Goal: Task Accomplishment & Management: Complete application form

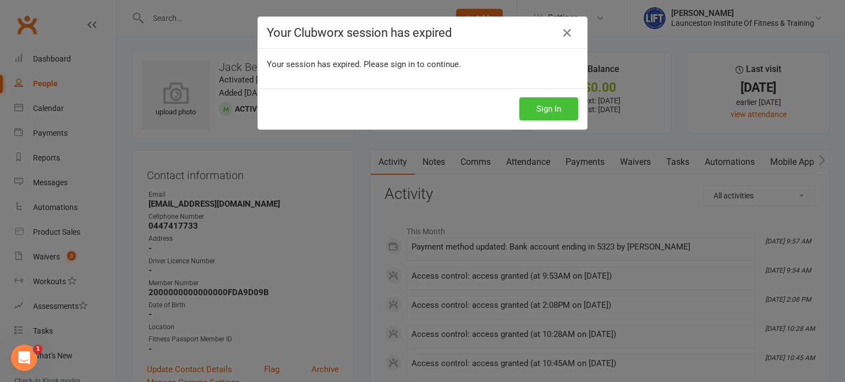
click at [528, 108] on button "Sign In" at bounding box center [548, 108] width 59 height 23
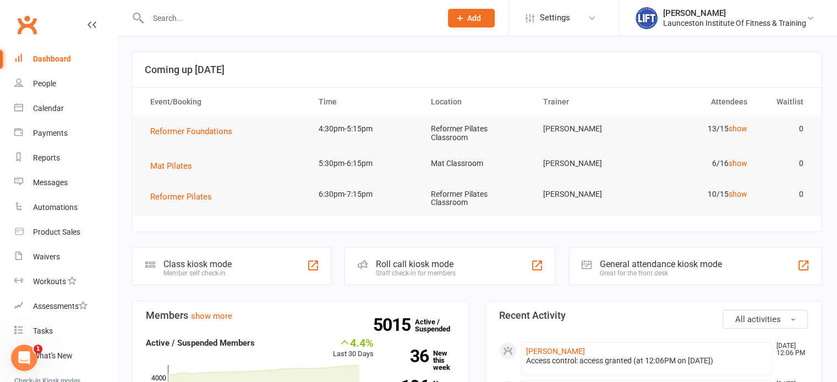
click at [353, 101] on th "Time" at bounding box center [365, 102] width 112 height 28
click at [48, 258] on div "Waivers" at bounding box center [46, 256] width 27 height 9
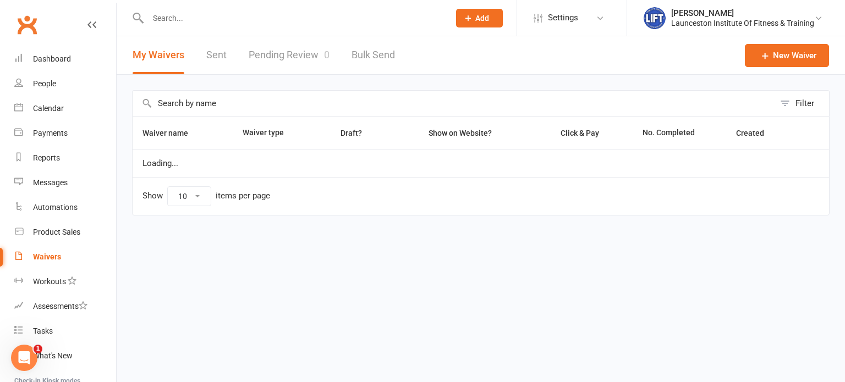
select select "100"
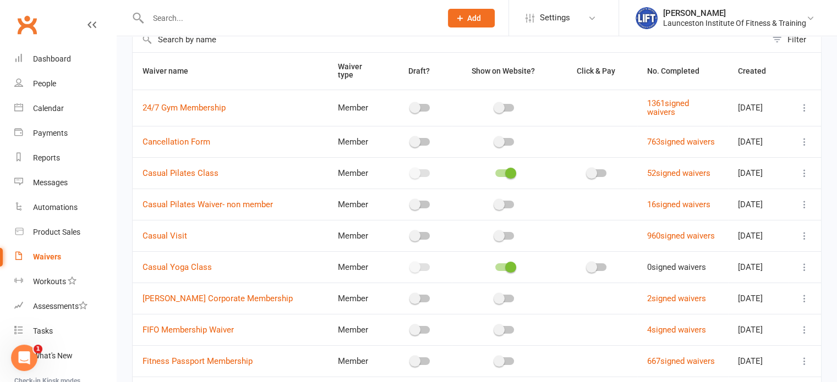
scroll to position [64, 0]
click at [191, 170] on link "Casual Pilates Class" at bounding box center [180, 173] width 76 height 10
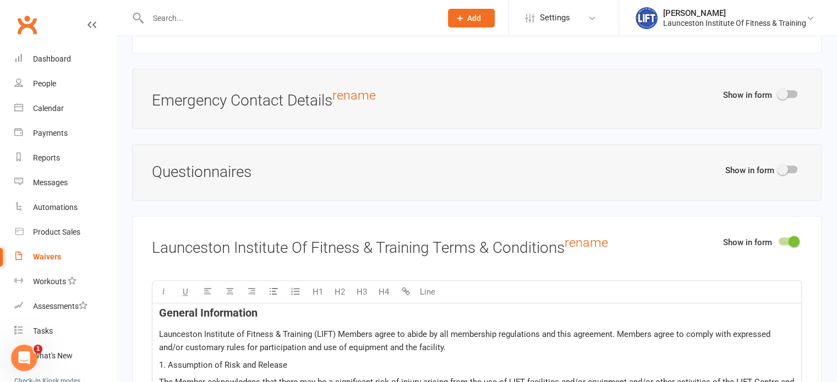
scroll to position [1166, 0]
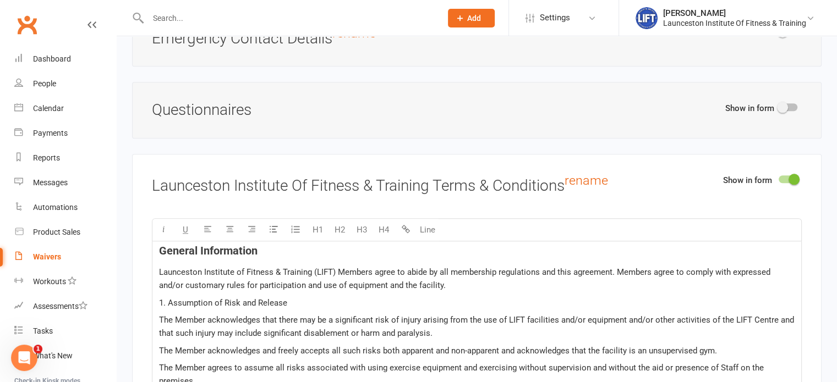
click at [306, 245] on h4 "General Information" at bounding box center [476, 251] width 635 height 12
copy div "General Information Launceston Institute of Fitness & Training (LIFT) Members a…"
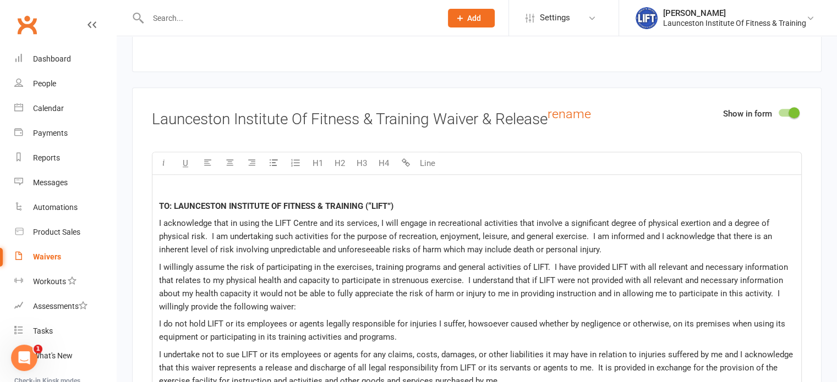
scroll to position [5156, 0]
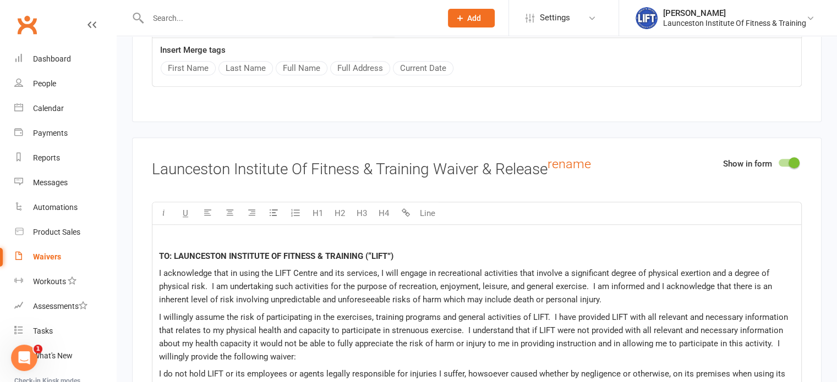
click at [312, 268] on span "I acknowledge that in using the LIFT Centre and its services, I will engage in …" at bounding box center [466, 286] width 615 height 36
click at [310, 236] on p at bounding box center [476, 238] width 635 height 13
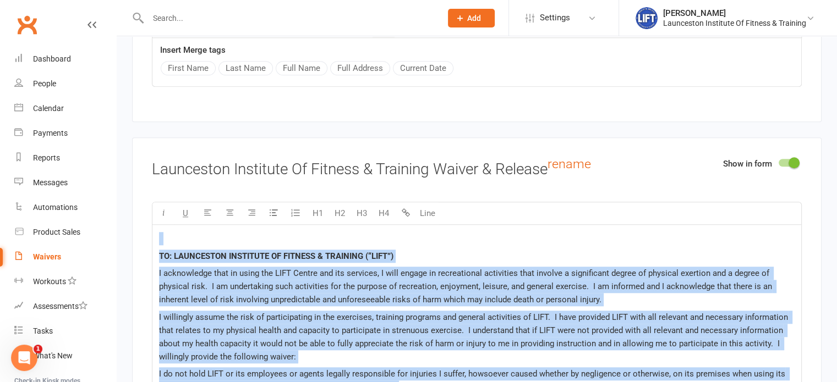
copy div "TO: LAUNCESTON INSTITUTE OF FITNESS & TRAINING (“LIFT”) I acknowledge that in u…"
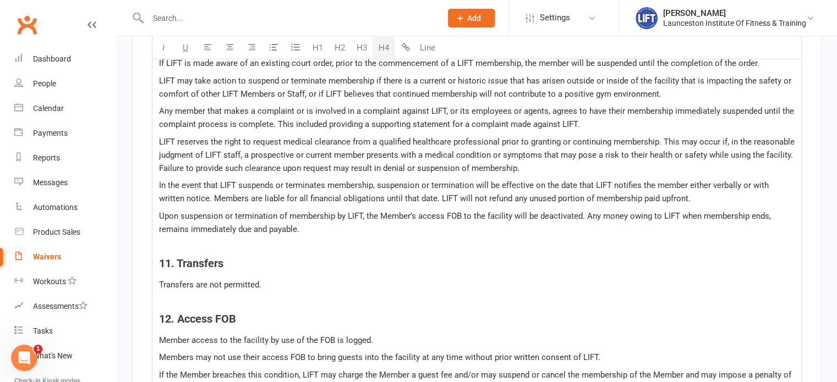
scroll to position [3172, 0]
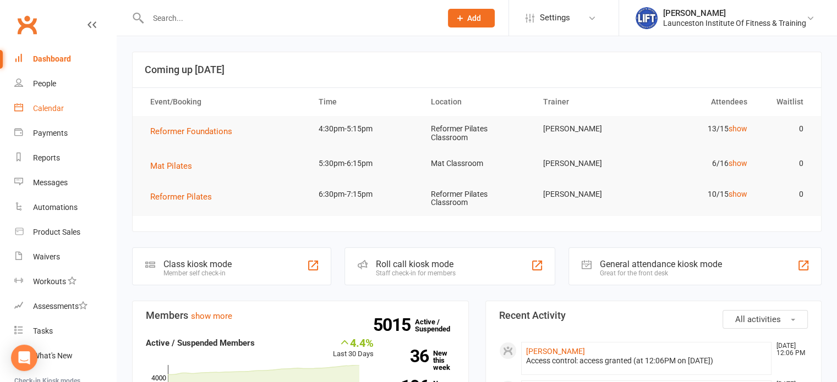
click at [51, 109] on div "Calendar" at bounding box center [48, 108] width 31 height 9
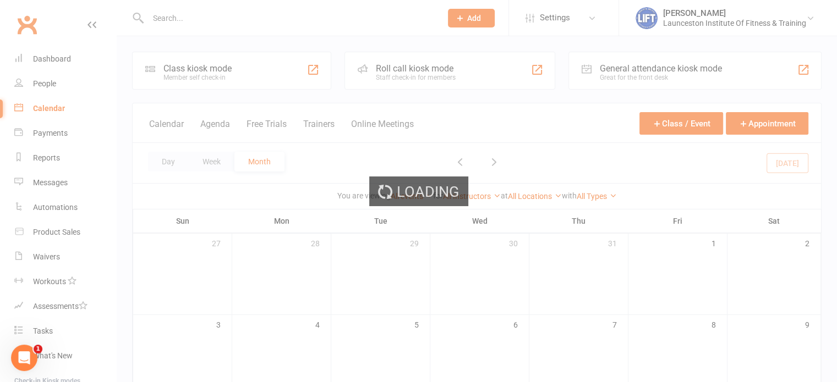
click at [44, 87] on div "Loading" at bounding box center [418, 191] width 837 height 382
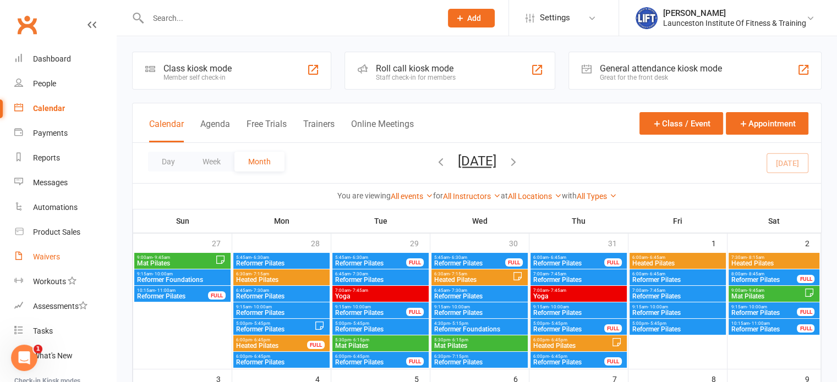
click at [48, 256] on div "Waivers" at bounding box center [46, 256] width 27 height 9
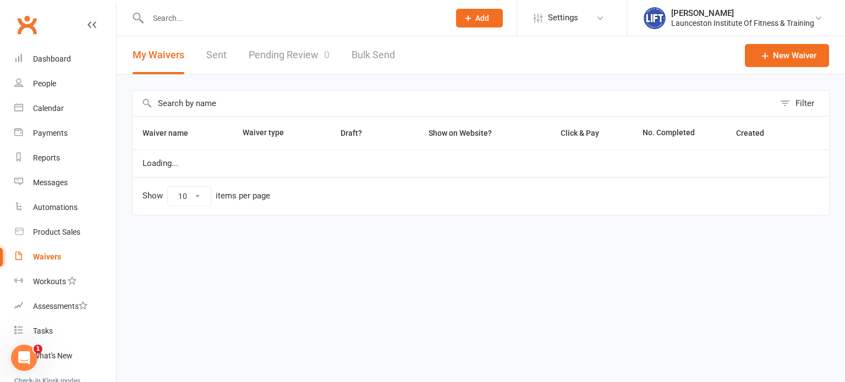
select select "100"
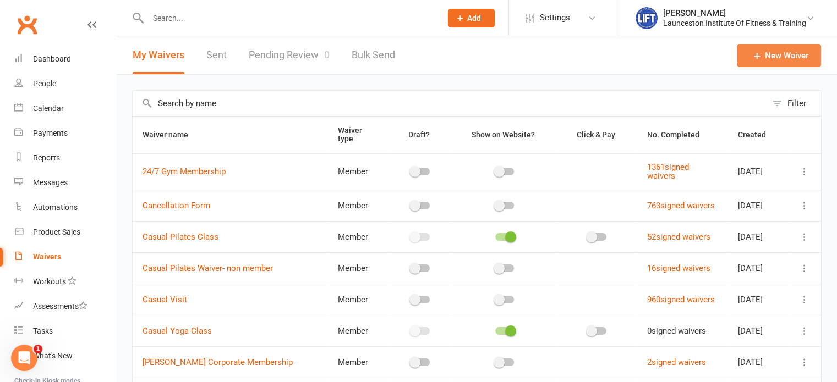
click at [778, 60] on link "New Waiver" at bounding box center [778, 55] width 84 height 23
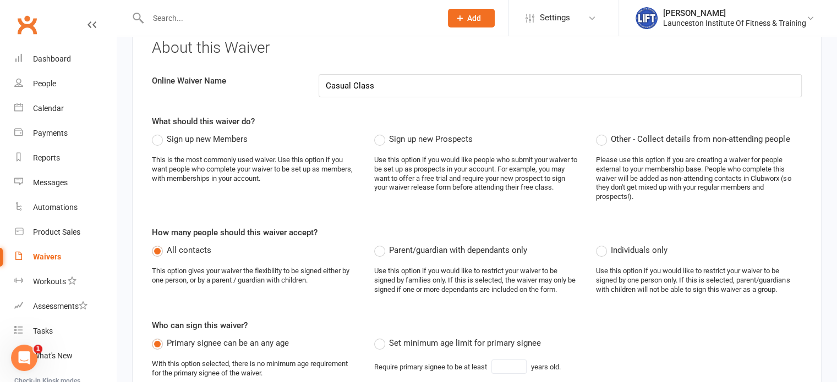
scroll to position [72, 0]
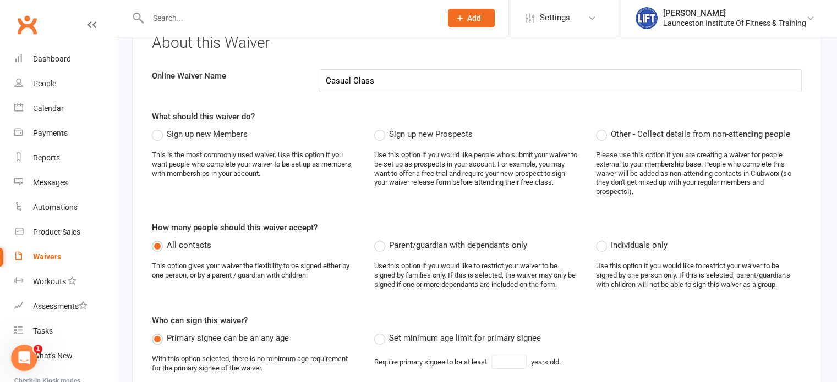
type input "Casual Class"
click at [605, 239] on label "Individuals only" at bounding box center [631, 245] width 71 height 13
click at [603, 239] on input "Individuals only" at bounding box center [599, 239] width 7 height 0
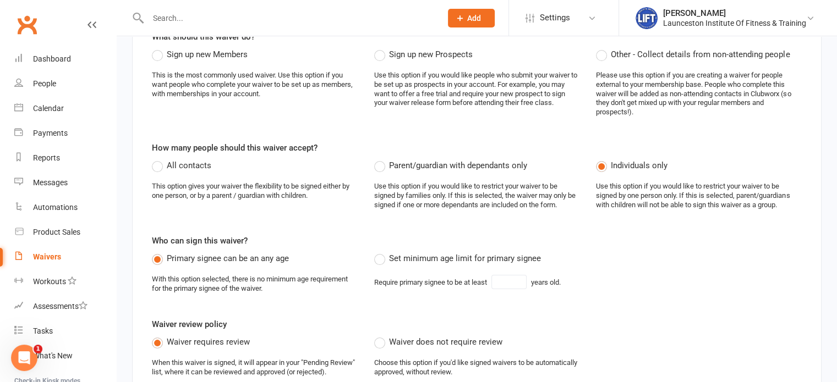
scroll to position [154, 0]
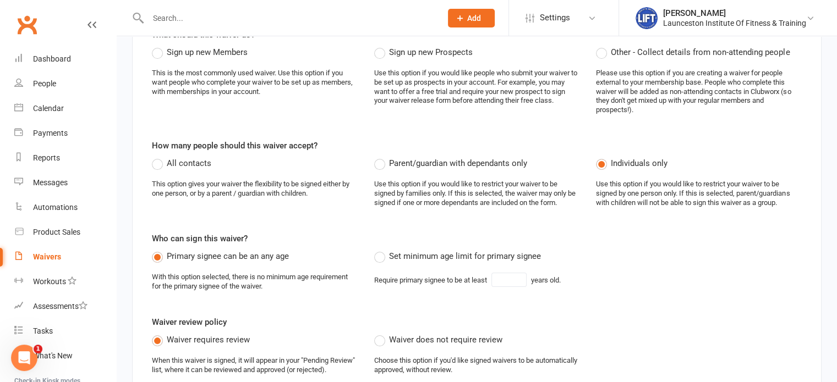
click at [447, 250] on span "Set minimum age limit for primary signee" at bounding box center [465, 256] width 152 height 12
click at [381, 250] on input "Set minimum age limit for primary signee" at bounding box center [377, 250] width 7 height 0
type input "18"
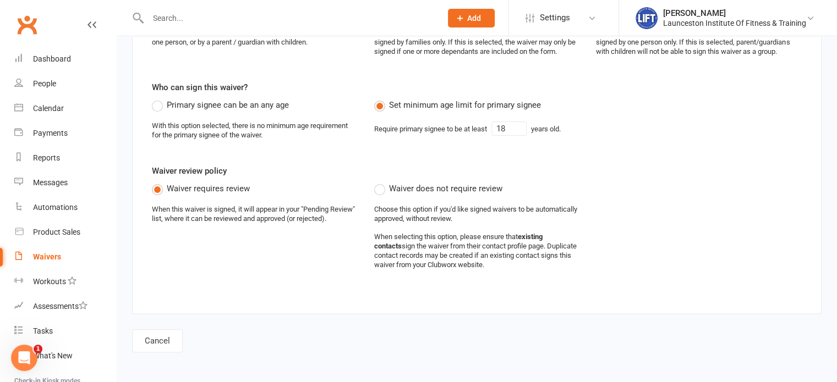
scroll to position [305, 0]
click at [382, 186] on label "Waiver does not require review" at bounding box center [438, 188] width 128 height 13
click at [381, 182] on input "Waiver does not require review" at bounding box center [377, 182] width 7 height 0
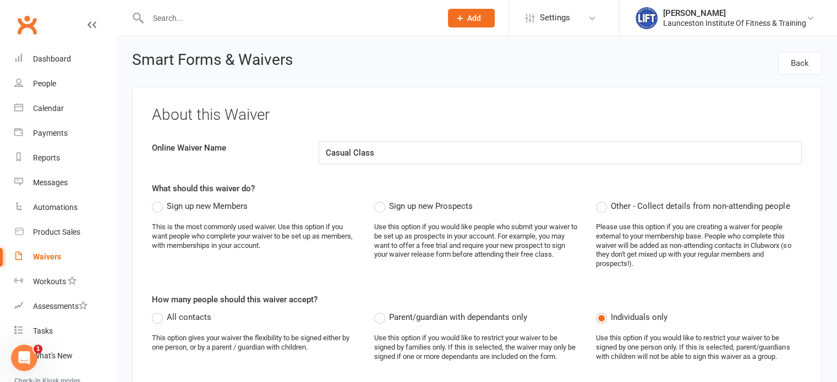
scroll to position [306, 0]
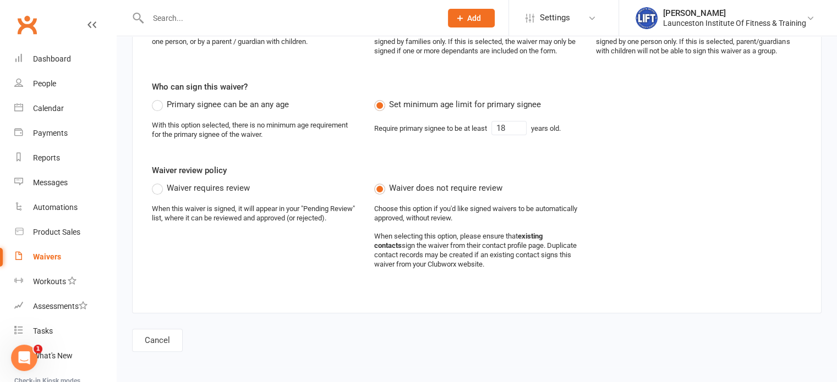
click at [200, 183] on span "Waiver requires review" at bounding box center [208, 187] width 83 height 12
click at [159, 181] on input "Waiver requires review" at bounding box center [155, 181] width 7 height 0
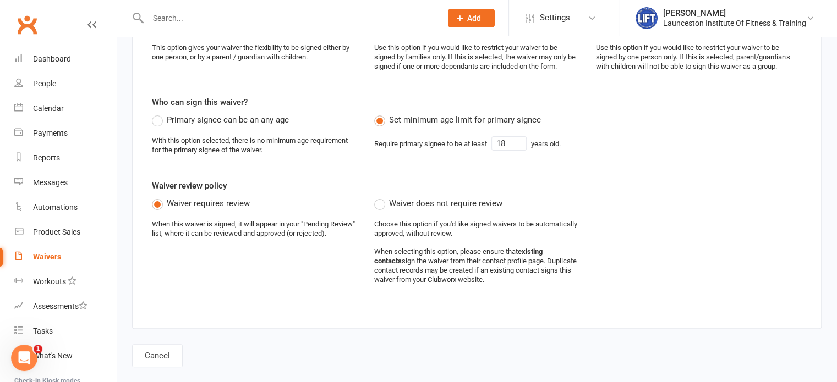
scroll to position [282, 0]
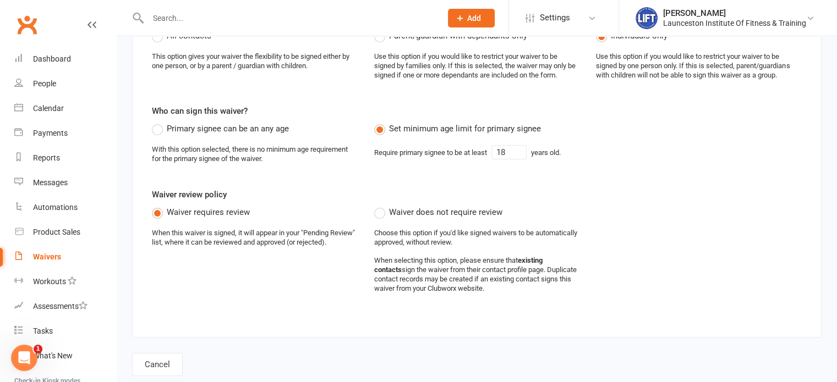
click at [376, 212] on label "Waiver does not require review" at bounding box center [438, 212] width 128 height 13
click at [376, 206] on input "Waiver does not require review" at bounding box center [377, 206] width 7 height 0
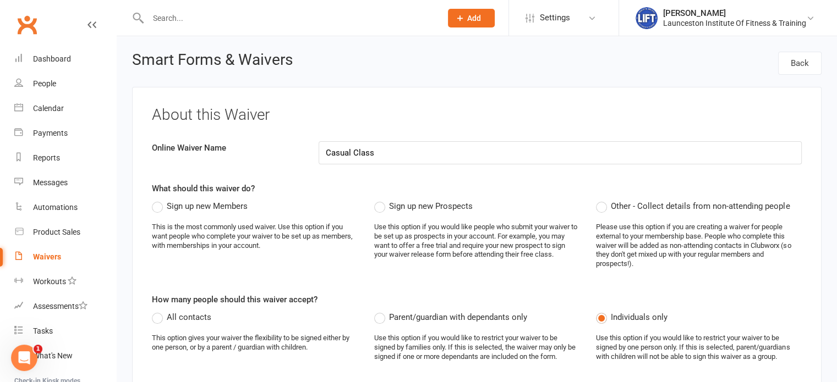
select select "100"
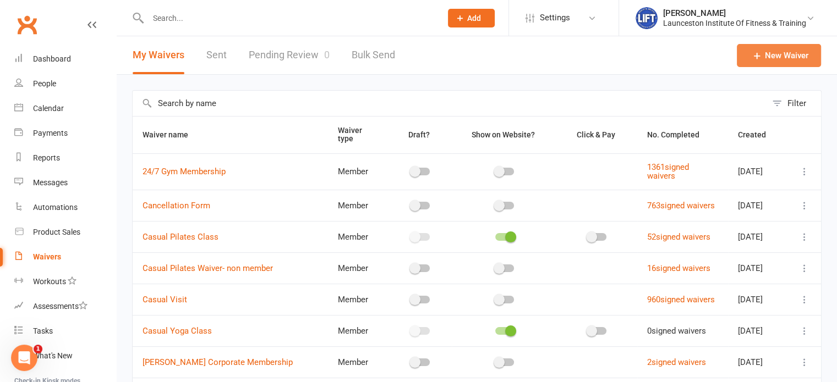
click at [768, 57] on link "New Waiver" at bounding box center [778, 55] width 84 height 23
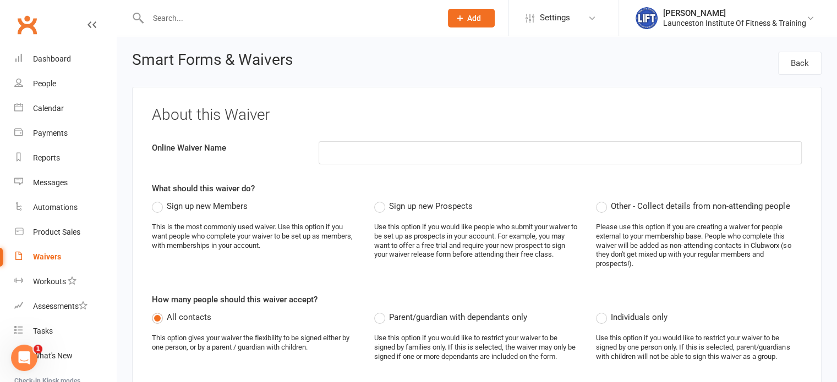
click at [203, 200] on span "Sign up new Members" at bounding box center [207, 206] width 81 height 12
click at [159, 200] on input "Sign up new Members" at bounding box center [155, 200] width 7 height 0
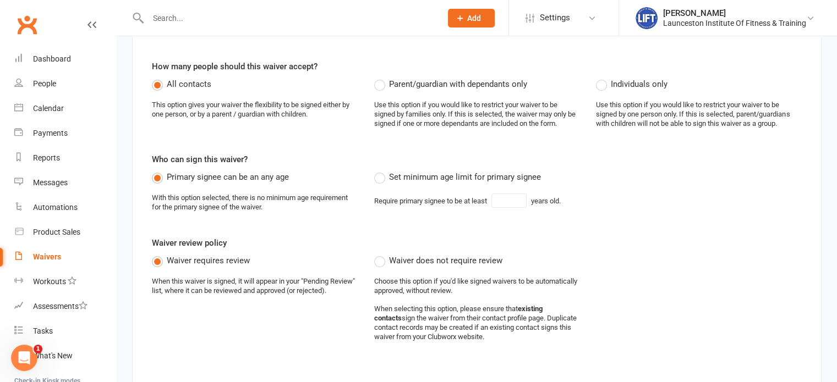
scroll to position [257, 0]
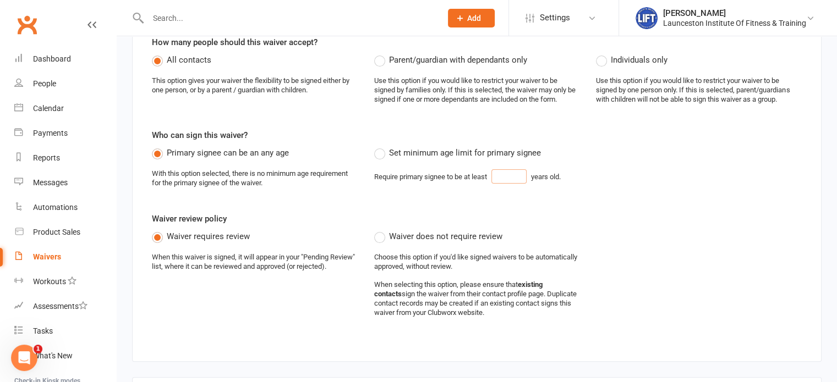
click at [505, 172] on input "text" at bounding box center [508, 176] width 35 height 14
type input "18"
click at [491, 151] on span "Set minimum age limit for primary signee" at bounding box center [465, 152] width 152 height 12
click at [381, 146] on input "Set minimum age limit for primary signee" at bounding box center [377, 146] width 7 height 0
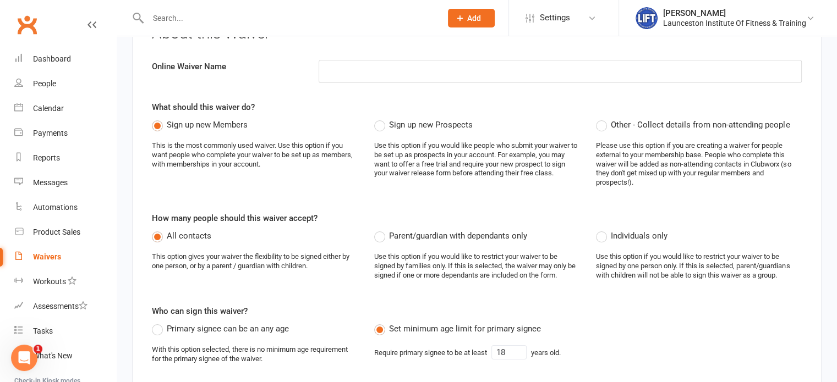
scroll to position [81, 0]
click at [604, 239] on label "Individuals only" at bounding box center [631, 236] width 71 height 13
click at [603, 230] on input "Individuals only" at bounding box center [599, 230] width 7 height 0
click at [396, 76] on input at bounding box center [559, 71] width 483 height 23
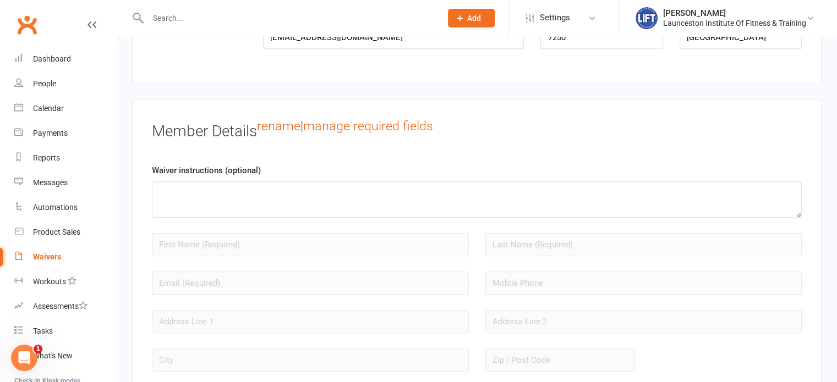
scroll to position [852, 0]
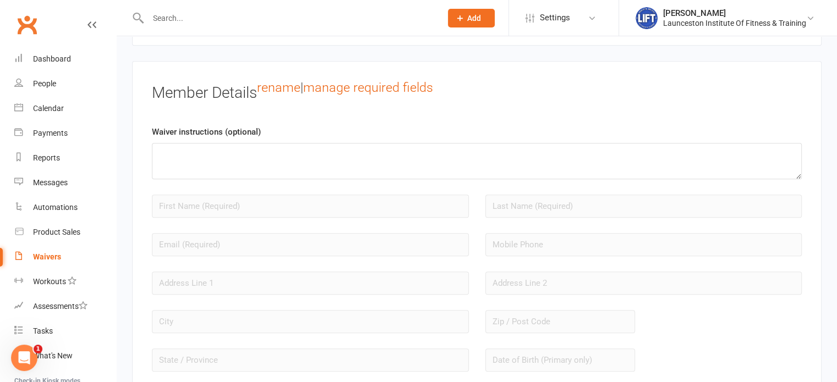
type input "Casual Class"
click at [392, 69] on div "Member Details rename | manage required fields Waiver instructions (optional) A…" at bounding box center [476, 240] width 689 height 359
click at [392, 75] on div "Member Details rename | manage required fields Waiver instructions (optional) A…" at bounding box center [476, 240] width 689 height 359
click at [394, 80] on link "manage required fields" at bounding box center [368, 87] width 130 height 15
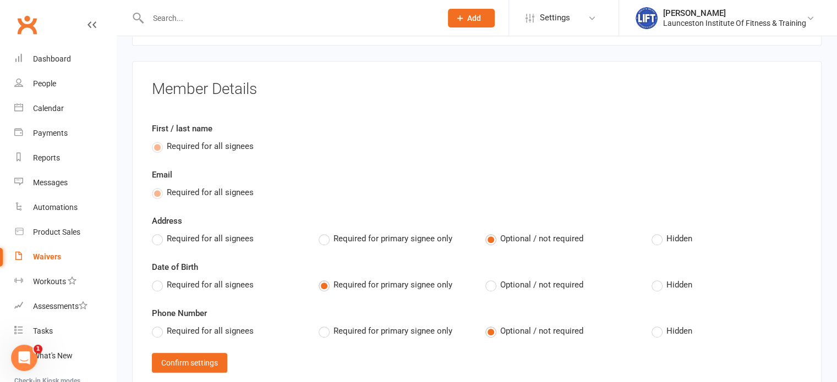
scroll to position [926, 0]
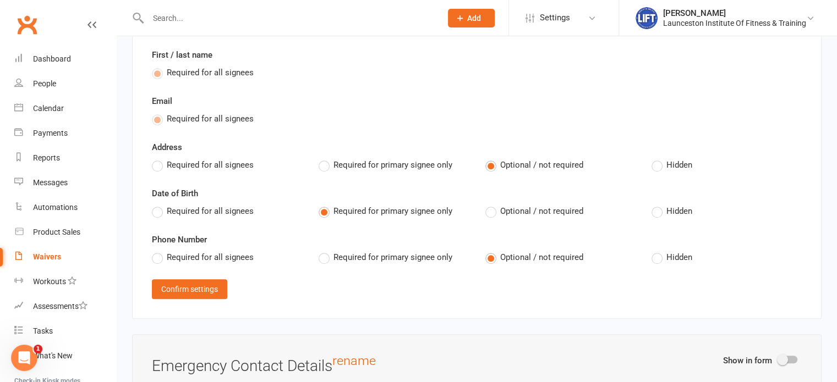
click at [657, 162] on label "Hidden" at bounding box center [671, 164] width 41 height 13
click at [657, 158] on input "Hidden" at bounding box center [654, 158] width 7 height 0
click at [218, 251] on span "Required for all signees" at bounding box center [210, 257] width 87 height 12
click at [159, 251] on input "Required for all signees" at bounding box center [155, 251] width 7 height 0
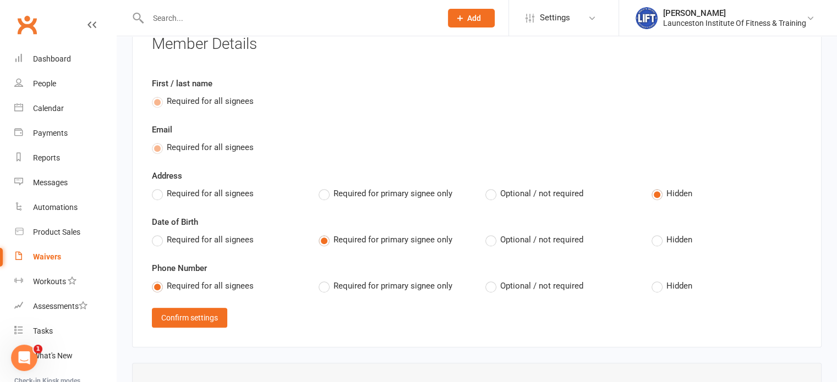
click at [657, 234] on label "Hidden" at bounding box center [671, 239] width 41 height 13
click at [657, 233] on input "Hidden" at bounding box center [654, 233] width 7 height 0
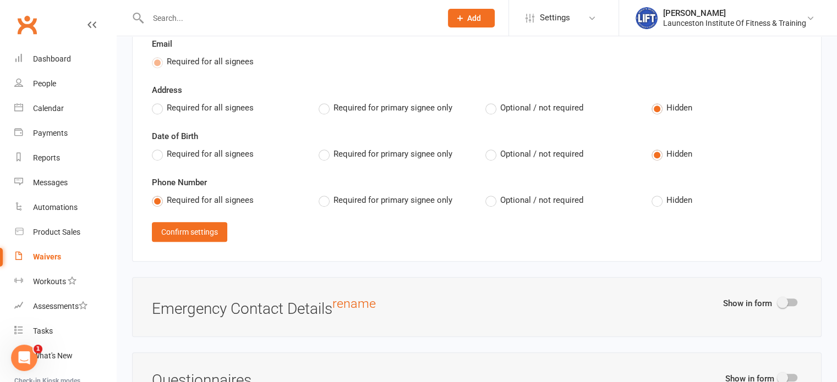
scroll to position [983, 0]
click at [197, 233] on button "Confirm settings" at bounding box center [189, 232] width 75 height 20
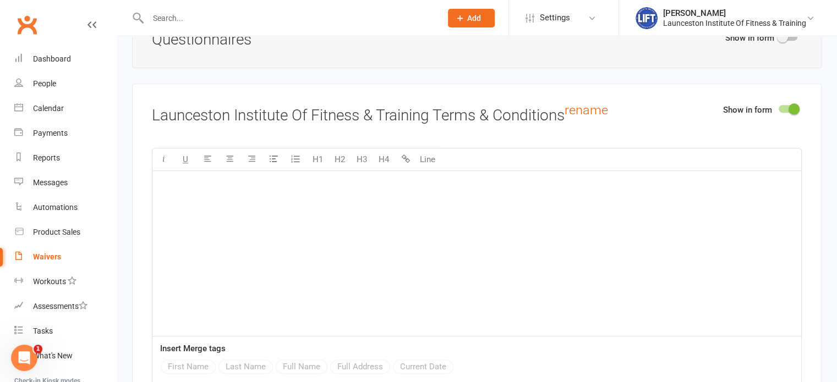
scroll to position [1236, 0]
click at [368, 203] on div "﻿" at bounding box center [476, 253] width 648 height 165
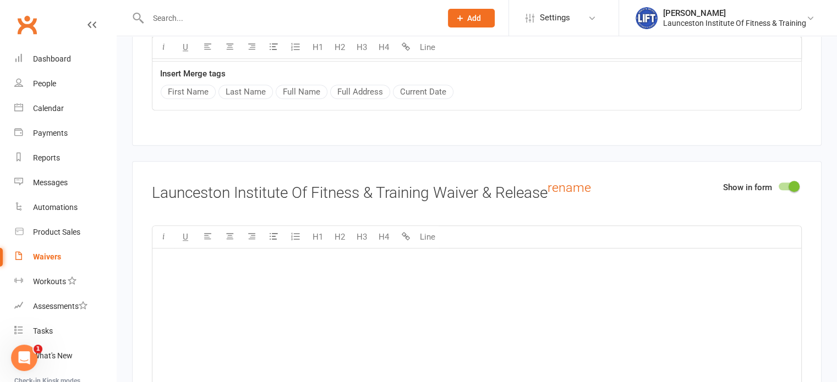
scroll to position [5133, 0]
click at [236, 292] on div "﻿" at bounding box center [476, 331] width 648 height 165
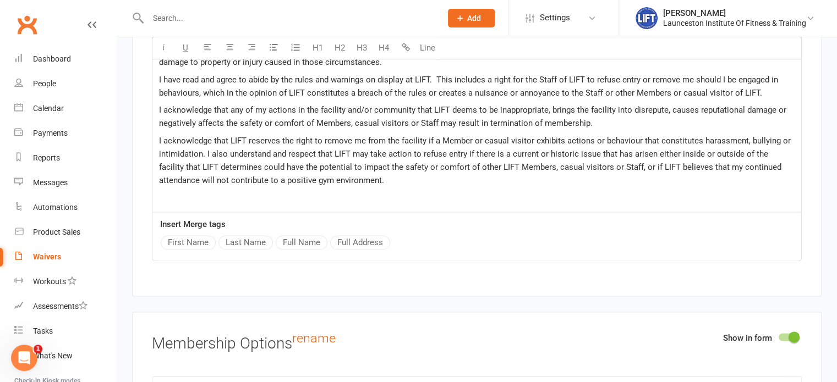
scroll to position [5953, 0]
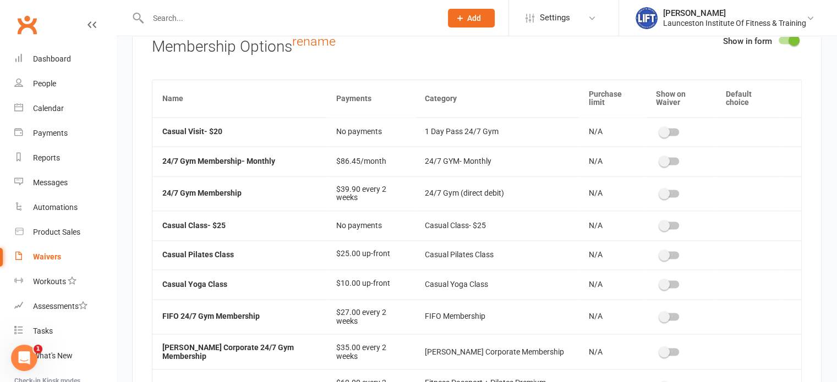
click at [658, 220] on span at bounding box center [663, 225] width 11 height 11
click at [660, 224] on input "checkbox" at bounding box center [660, 224] width 0 height 0
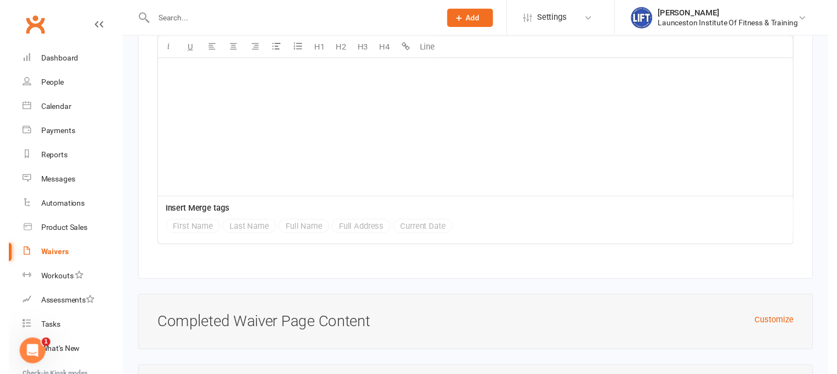
scroll to position [7052, 0]
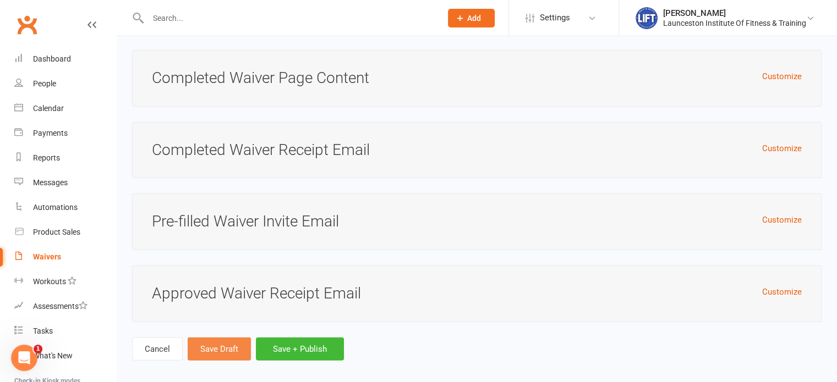
click at [228, 338] on button "Save Draft" at bounding box center [219, 349] width 63 height 23
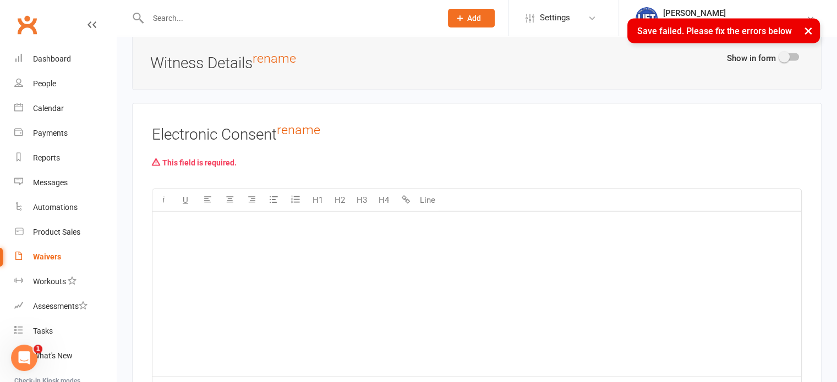
scroll to position [6635, 0]
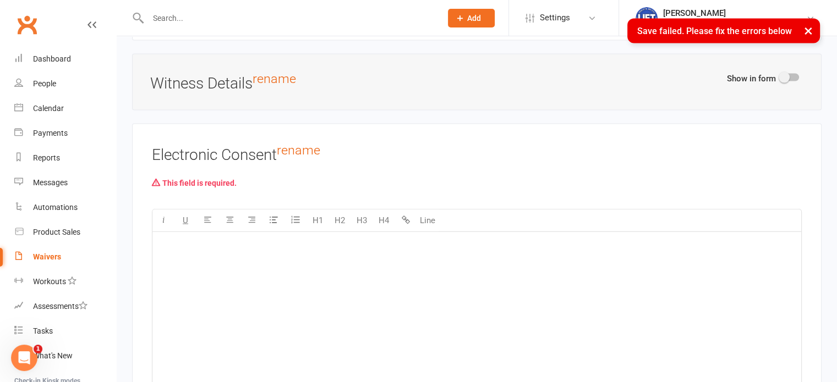
click at [238, 251] on div "﻿" at bounding box center [476, 314] width 648 height 165
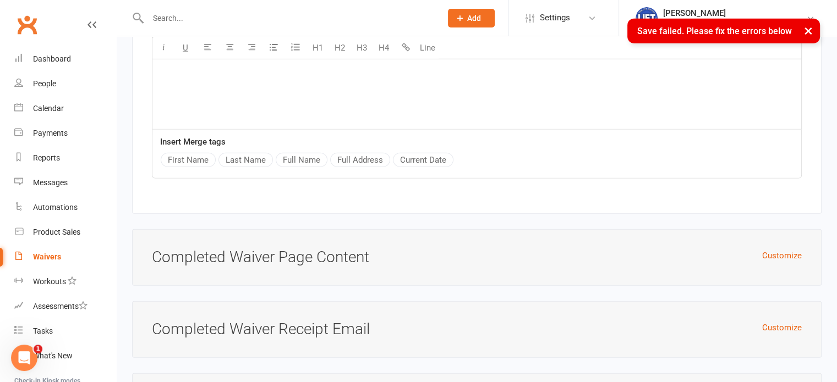
scroll to position [6903, 0]
click at [302, 150] on div "Electronic Consent rename This field is required. U H1 H2 H3 H4 Line ﻿ Insert M…" at bounding box center [476, 34] width 689 height 359
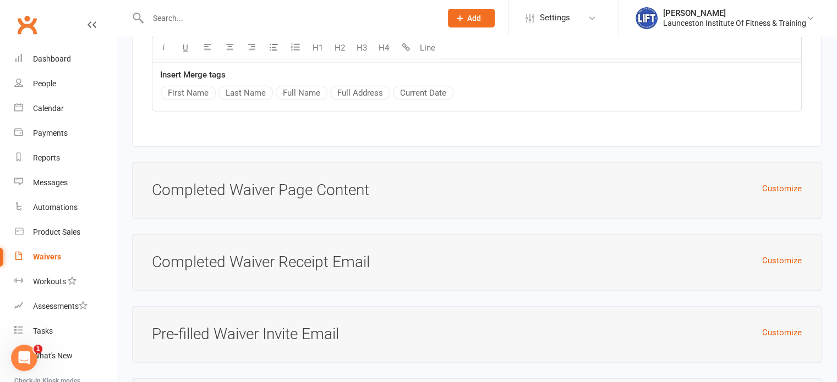
scroll to position [7082, 0]
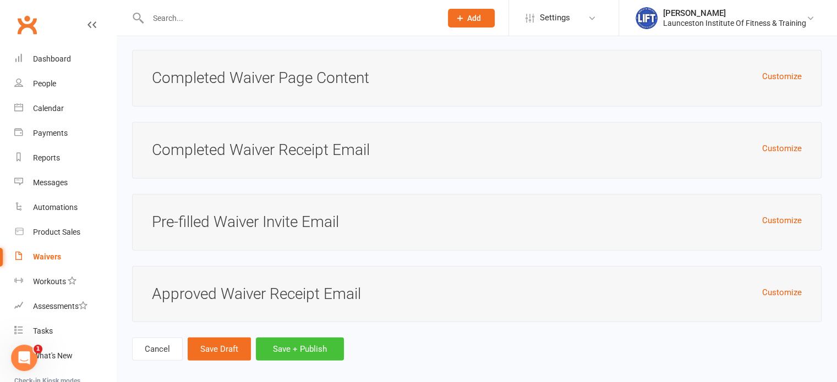
click at [285, 343] on button "Save + Publish" at bounding box center [300, 349] width 88 height 23
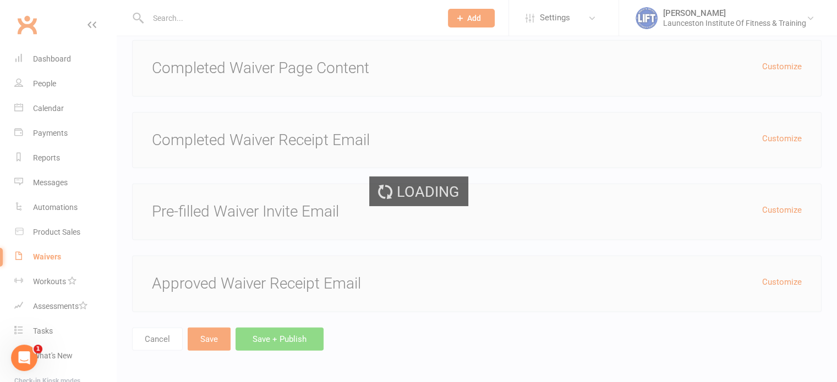
scroll to position [7052, 0]
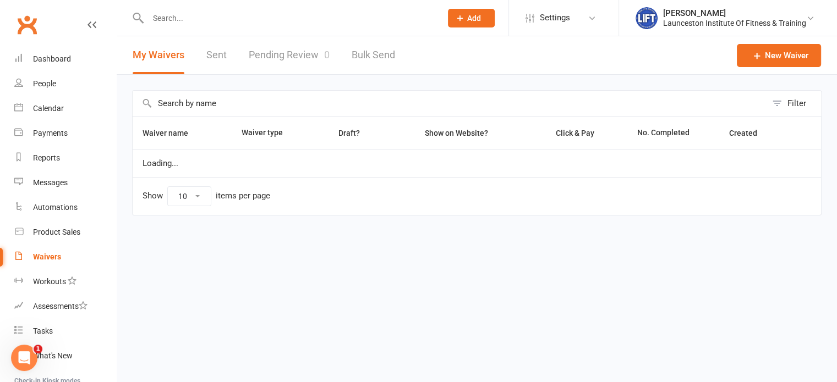
select select "100"
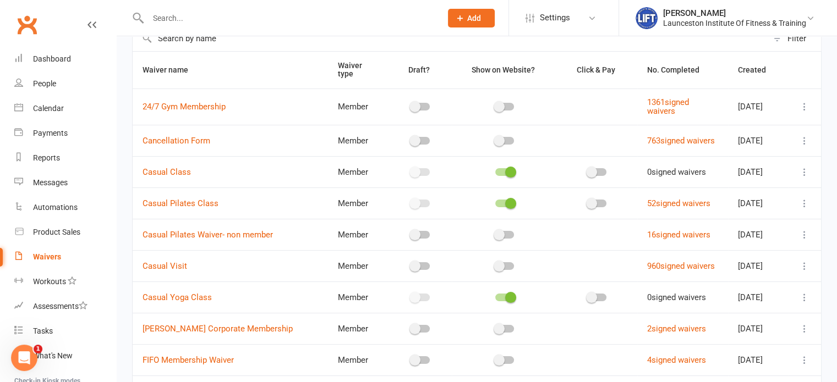
scroll to position [71, 0]
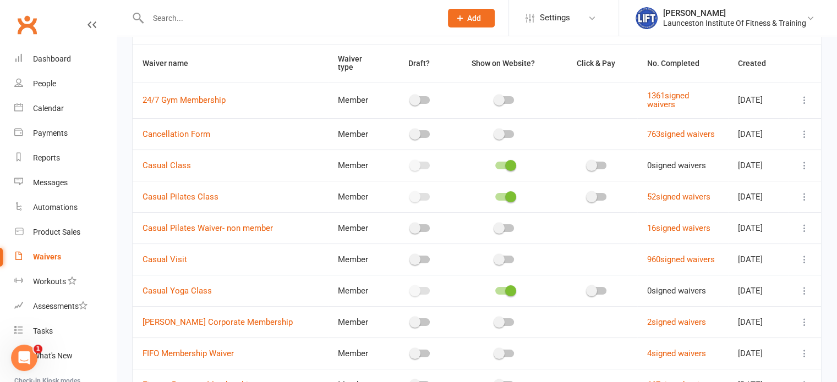
click at [505, 161] on span at bounding box center [510, 165] width 11 height 11
click at [495, 164] on input "checkbox" at bounding box center [495, 164] width 0 height 0
click at [165, 145] on span "https://app.clubworx.com/s/vSiCHqGk" at bounding box center [168, 146] width 67 height 10
click at [214, 144] on icon at bounding box center [210, 145] width 9 height 9
click at [315, 13] on input "text" at bounding box center [289, 17] width 289 height 15
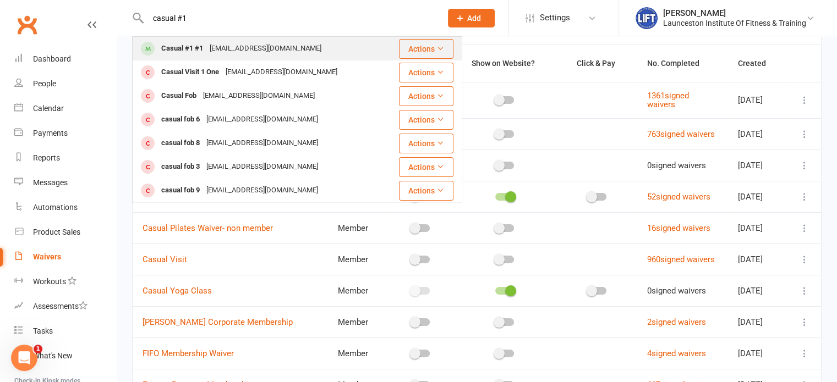
type input "casual #1"
click at [273, 58] on div "Casual #1 #1 manager@liftcentre.com.au" at bounding box center [265, 48] width 265 height 23
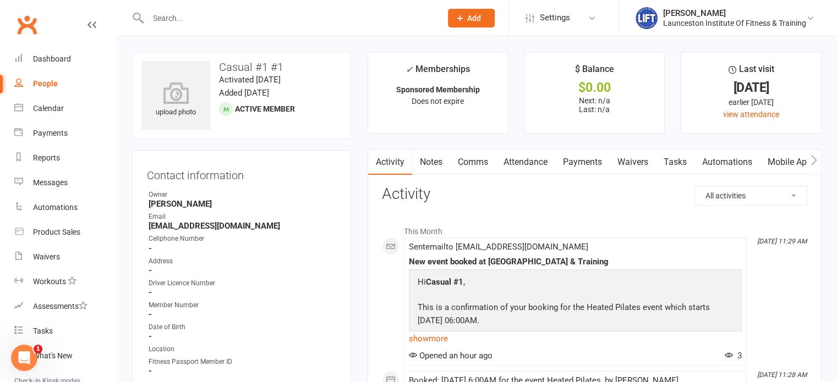
scroll to position [129, 0]
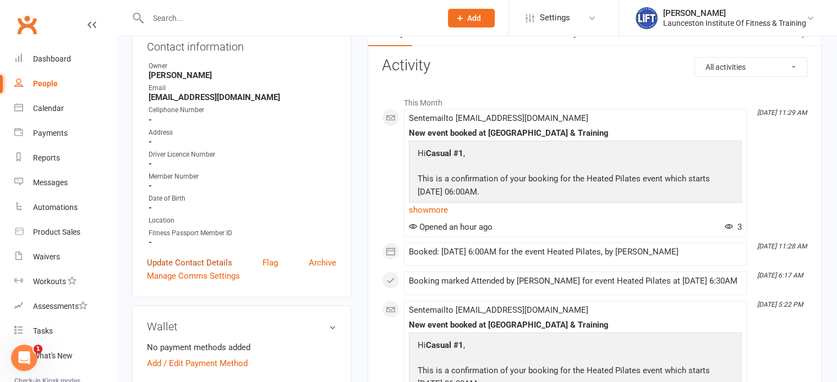
click at [152, 265] on link "Update Contact Details" at bounding box center [189, 262] width 85 height 13
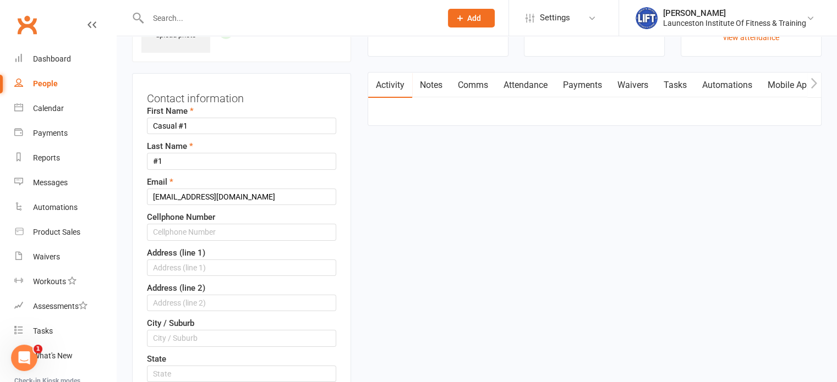
scroll to position [51, 0]
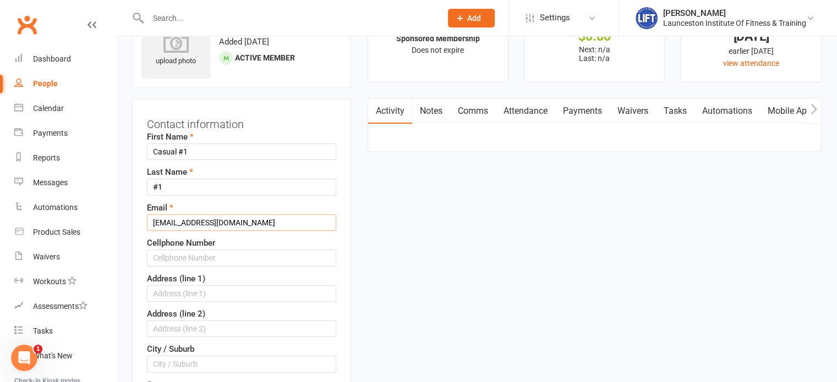
click at [183, 221] on input "manager@liftcentre.com.au" at bounding box center [241, 222] width 189 height 16
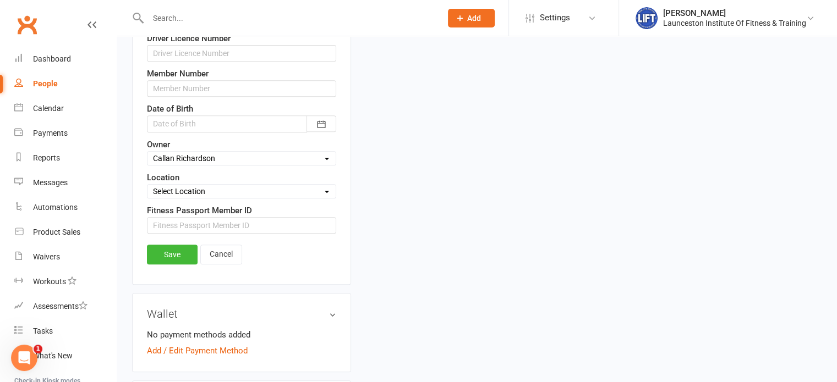
scroll to position [471, 0]
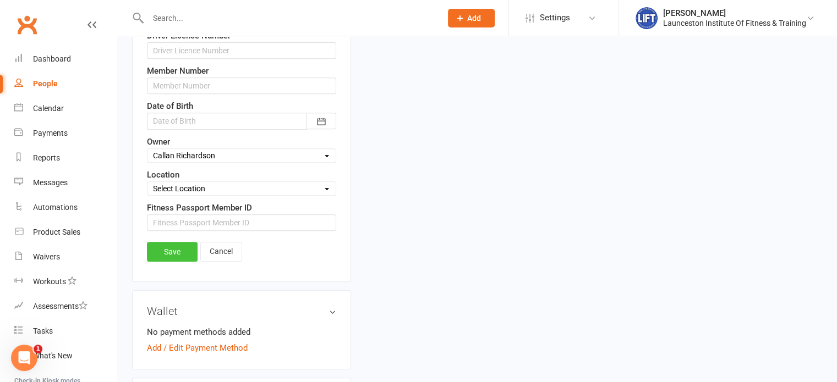
type input "admin@liftcentre.com.au"
click at [171, 247] on link "Save" at bounding box center [172, 252] width 51 height 20
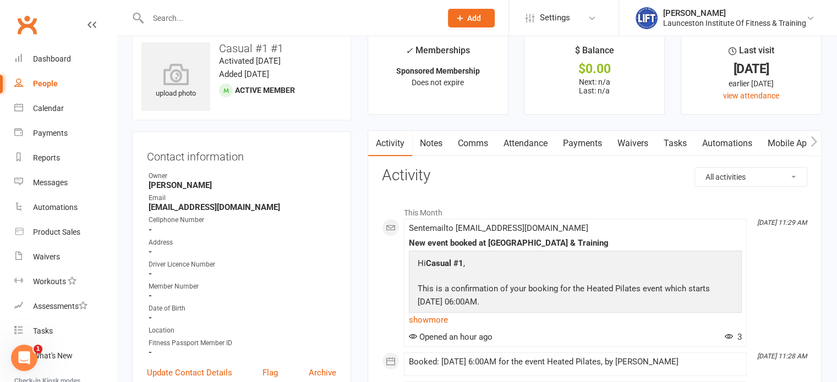
scroll to position [0, 0]
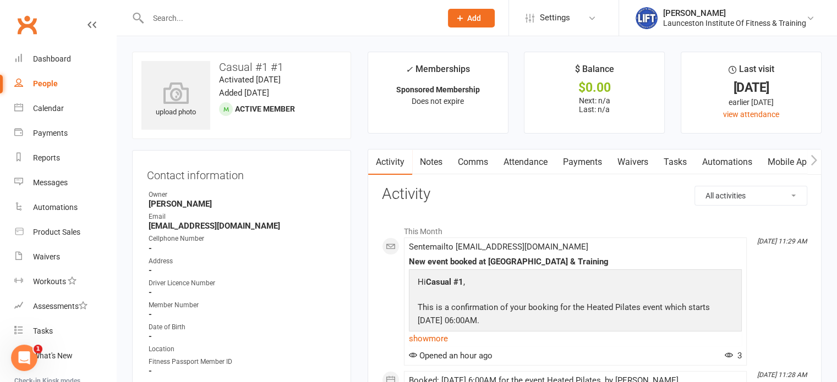
click at [261, 225] on strong "admin@liftcentre.com.au" at bounding box center [242, 226] width 188 height 10
